Goal: Unclear

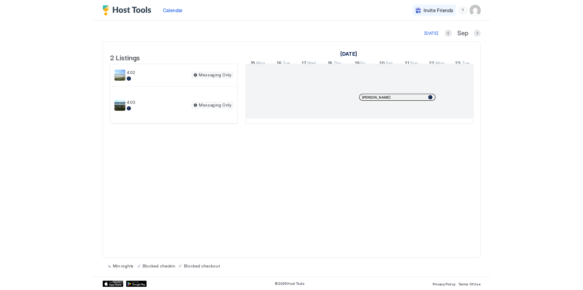
scroll to position [0, 338]
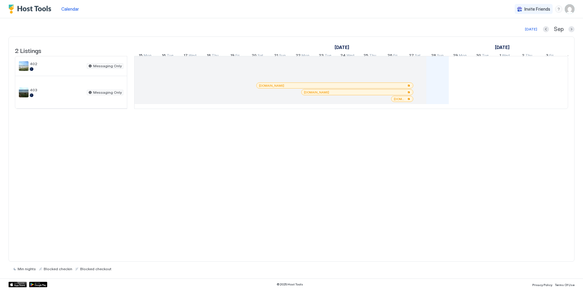
click at [349, 87] on div at bounding box center [409, 86] width 4 height 4
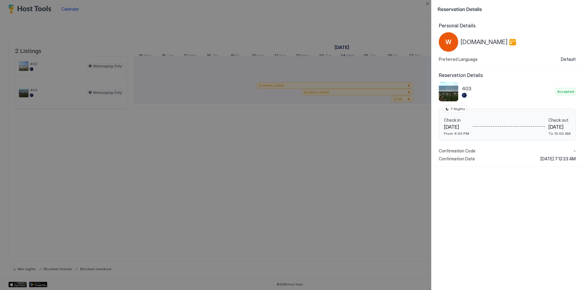
click at [349, 96] on div at bounding box center [291, 145] width 583 height 290
click at [349, 10] on div at bounding box center [291, 145] width 583 height 290
click at [297, 226] on div at bounding box center [291, 145] width 583 height 290
click at [349, 248] on div at bounding box center [291, 145] width 583 height 290
click at [156, 11] on div at bounding box center [291, 145] width 583 height 290
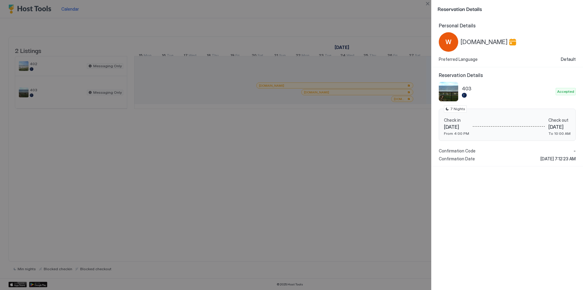
drag, startPoint x: 399, startPoint y: 226, endPoint x: 583, endPoint y: 115, distance: 214.9
click at [349, 226] on div at bounding box center [291, 145] width 583 height 290
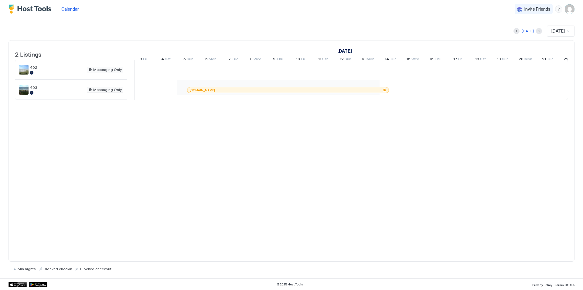
scroll to position [0, 418]
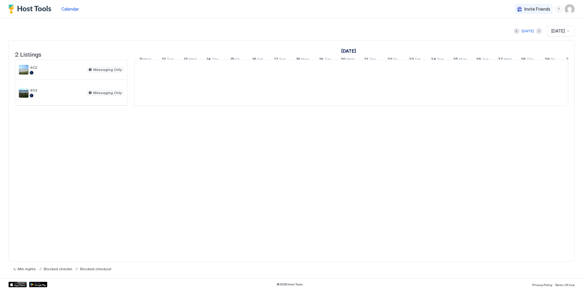
click at [157, 112] on div "2 Listings [DATE] [DATE] [DATE] 21 Tue 22 Wed 23 Thu 24 Fri 25 Sat 26 Sun 27 Mo…" at bounding box center [292, 76] width 566 height 72
click at [570, 31] on div at bounding box center [568, 31] width 5 height 5
click at [560, 115] on span "[DATE]" at bounding box center [557, 113] width 12 height 5
